Goal: Task Accomplishment & Management: Complete application form

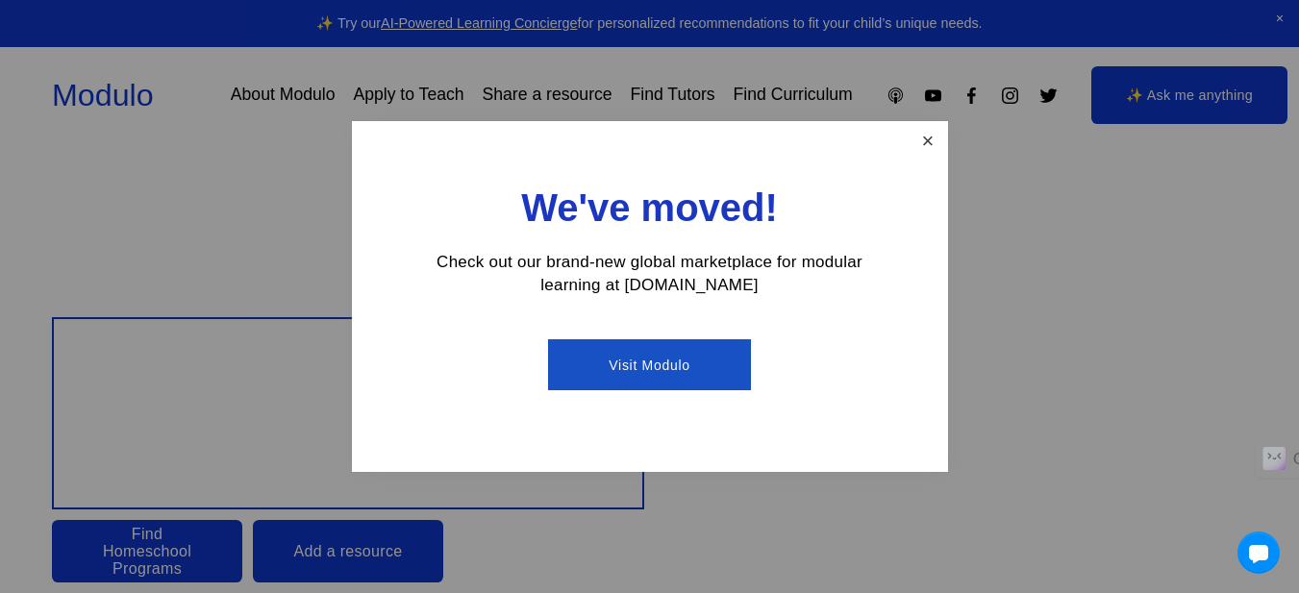
click at [922, 140] on link "Close" at bounding box center [928, 141] width 34 height 34
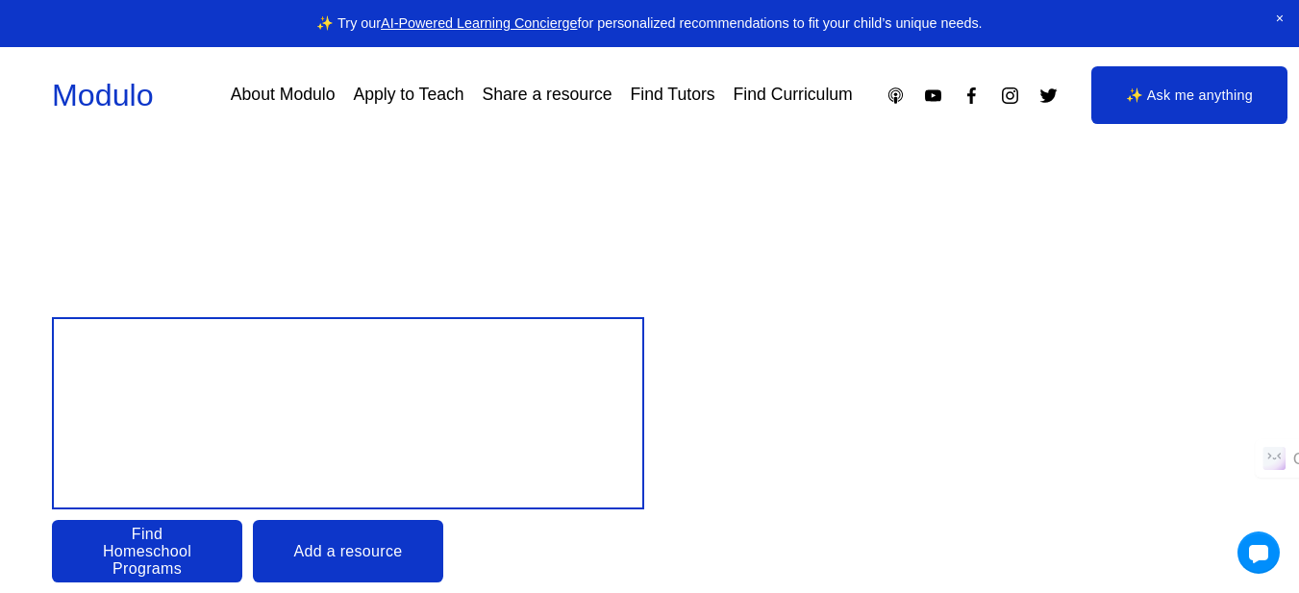
click at [416, 95] on link "Apply to Teach" at bounding box center [408, 96] width 111 height 34
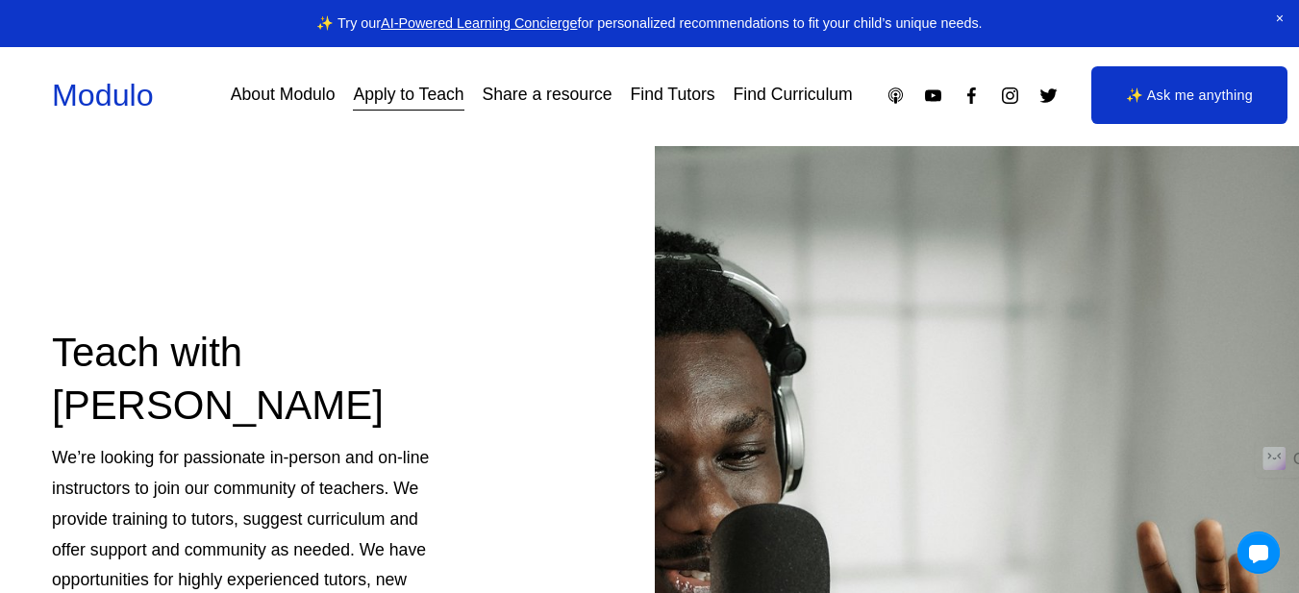
scroll to position [678, 0]
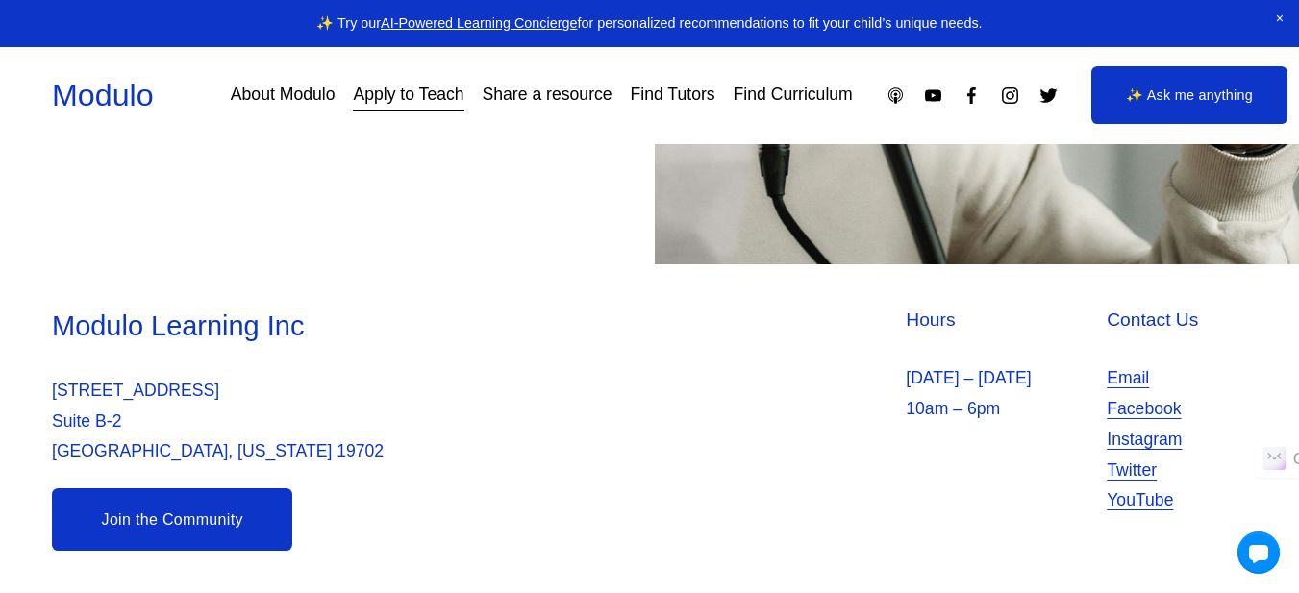
click at [199, 514] on link "Join the Community" at bounding box center [172, 520] width 240 height 62
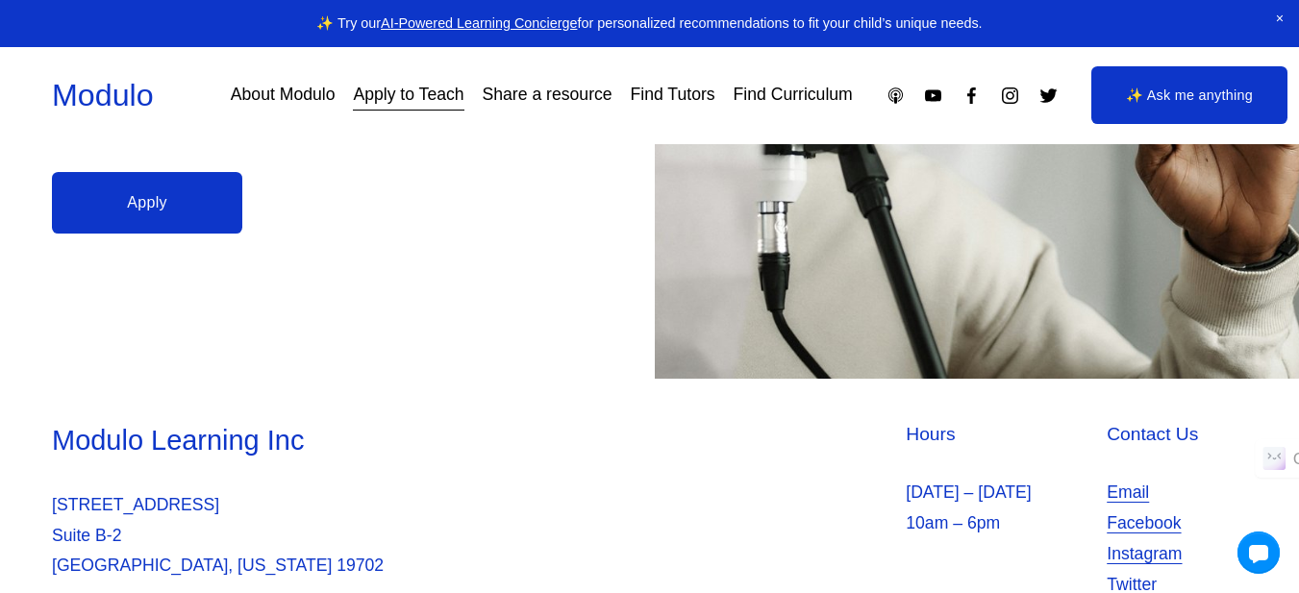
scroll to position [524, 0]
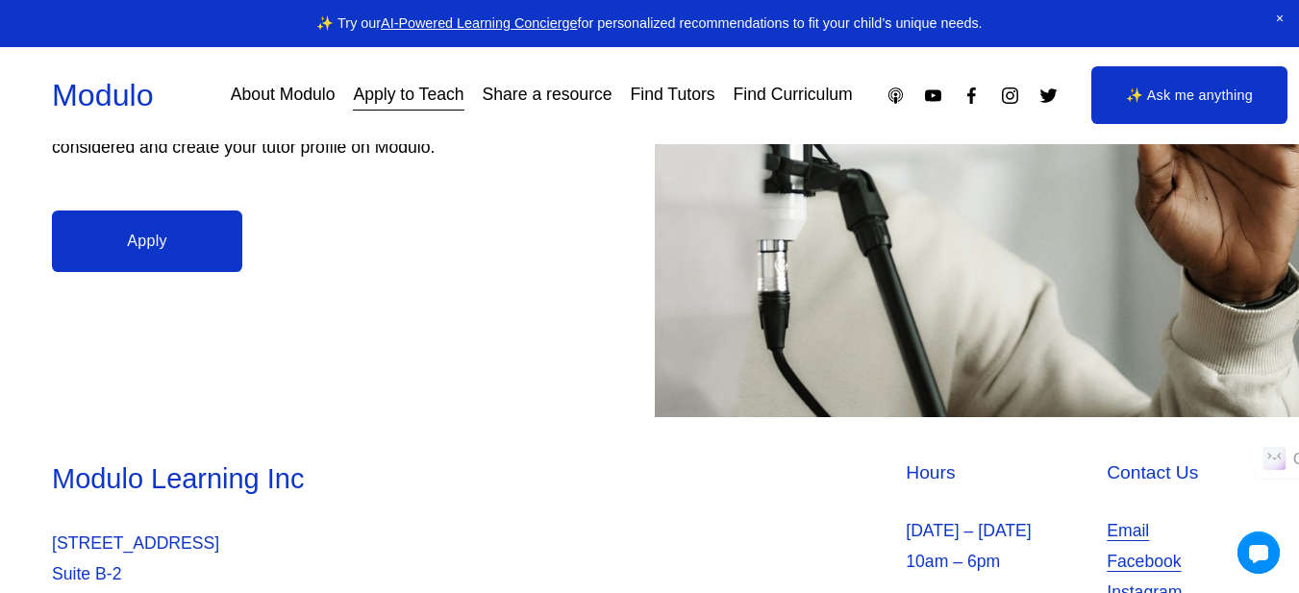
click at [159, 231] on link "Apply" at bounding box center [147, 242] width 190 height 62
click at [1282, 19] on span "Close Announcement" at bounding box center [1280, 19] width 38 height 38
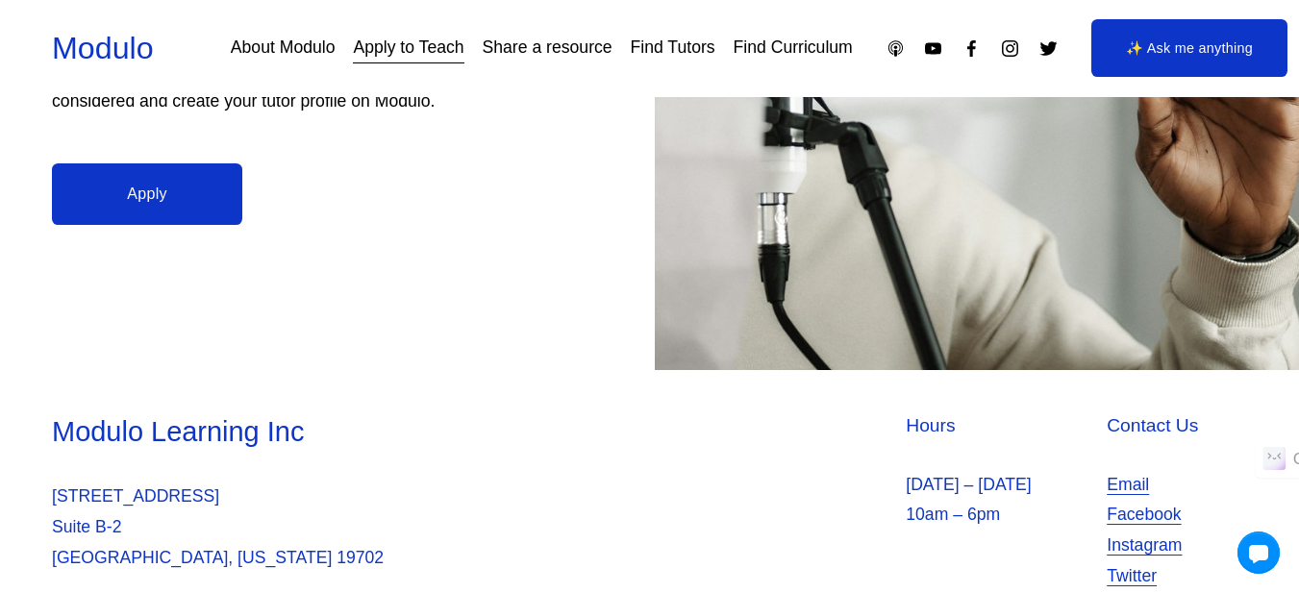
click at [788, 48] on link "Find Curriculum" at bounding box center [793, 49] width 119 height 34
